Goal: Transaction & Acquisition: Download file/media

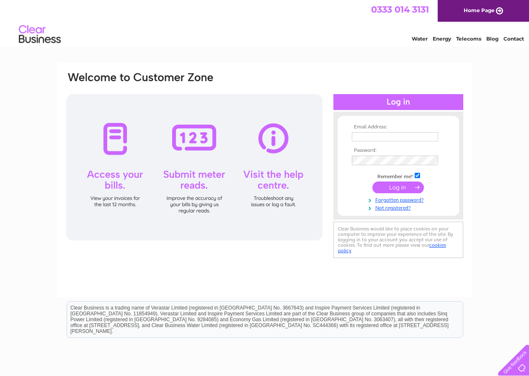
drag, startPoint x: 354, startPoint y: 136, endPoint x: 464, endPoint y: 193, distance: 123.3
click at [354, 138] on input "text" at bounding box center [395, 136] width 86 height 9
type input "david@dh9design.co.uk"
click at [395, 188] on input "submit" at bounding box center [397, 188] width 51 height 12
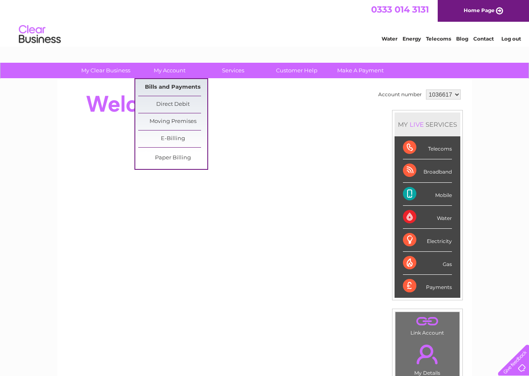
click at [170, 84] on link "Bills and Payments" at bounding box center [172, 87] width 69 height 17
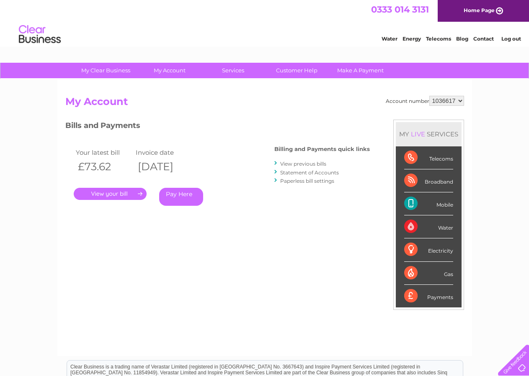
click at [101, 191] on link "." at bounding box center [110, 194] width 73 height 12
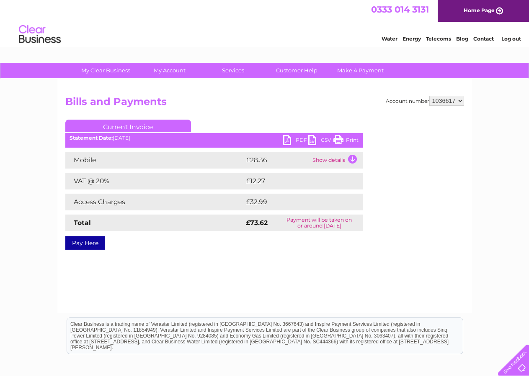
click at [287, 140] on link "PDF" at bounding box center [295, 141] width 25 height 12
click at [510, 41] on link "Log out" at bounding box center [511, 39] width 20 height 6
